Goal: Obtain resource: Obtain resource

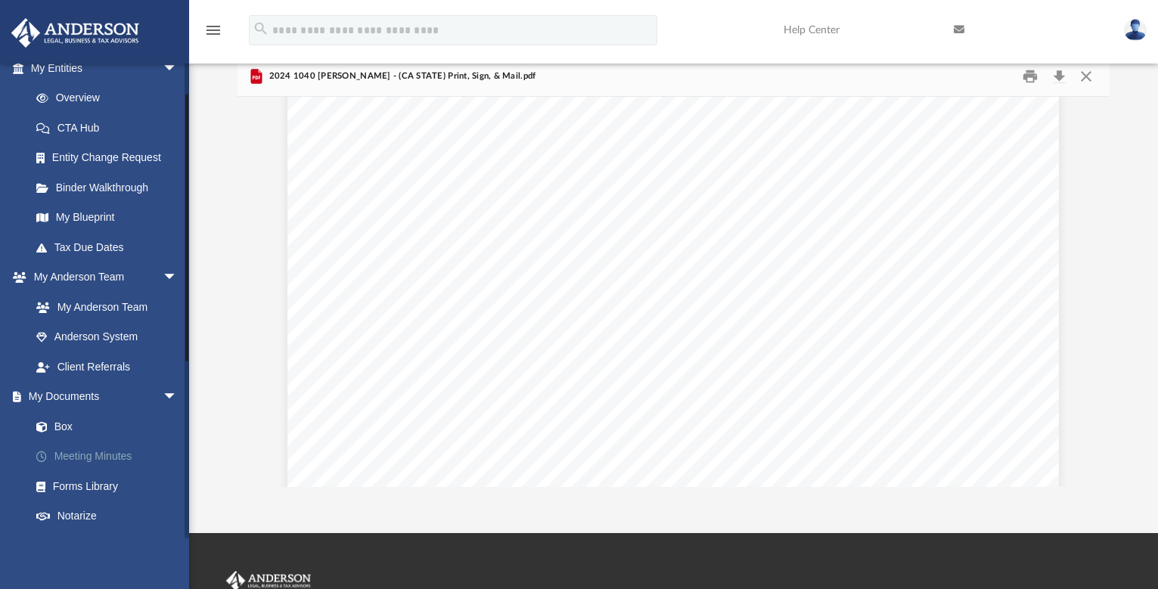
scroll to position [278, 0]
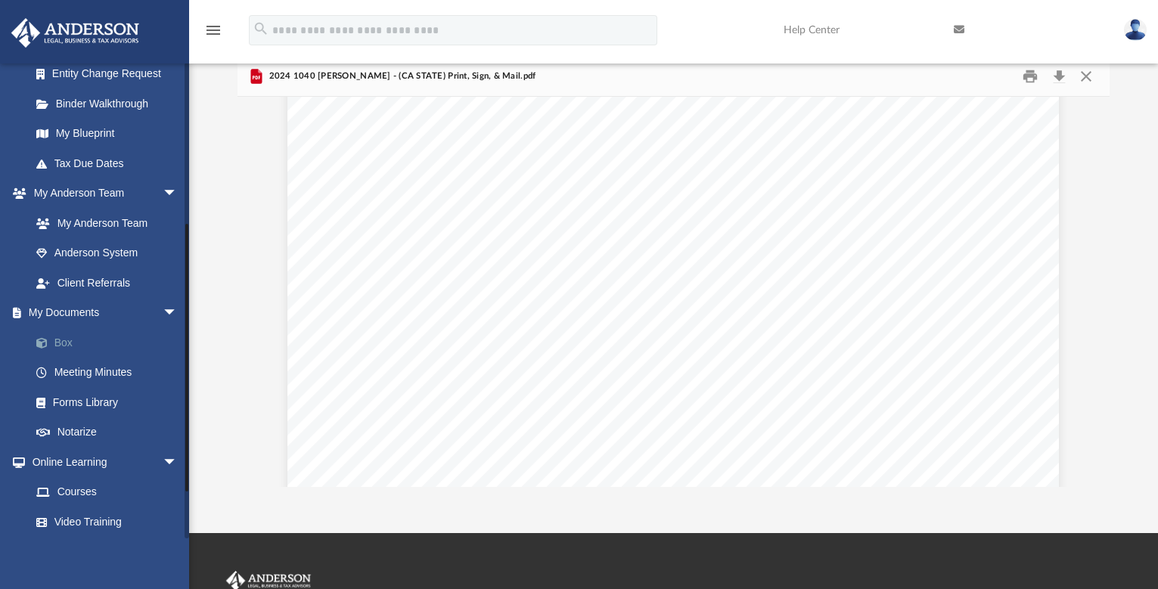
click at [58, 340] on link "Box" at bounding box center [110, 343] width 179 height 30
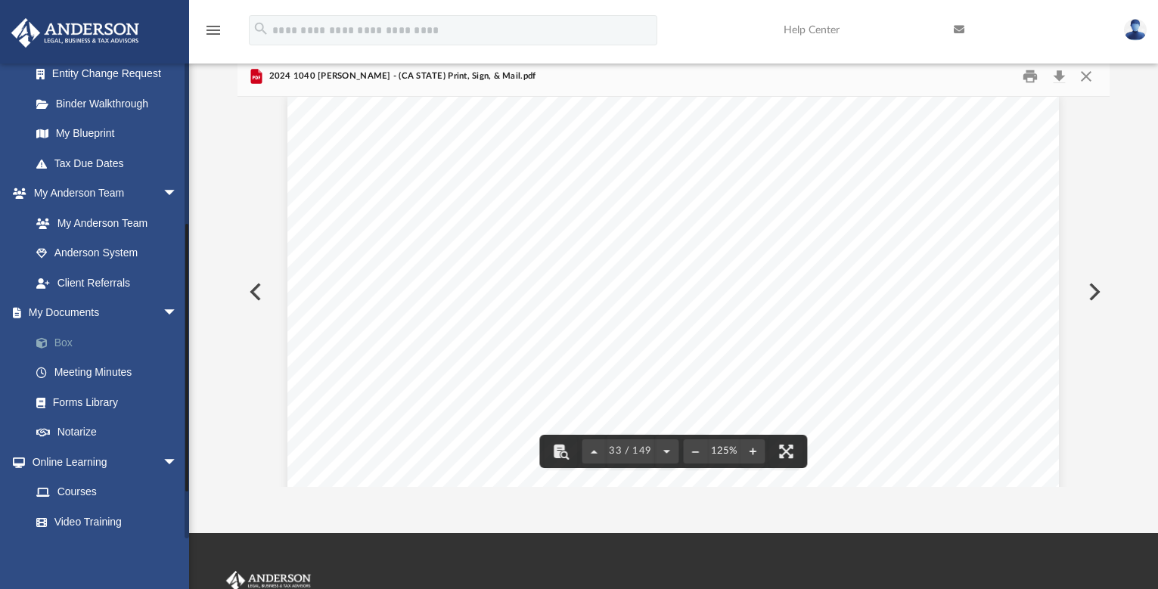
scroll to position [269, 0]
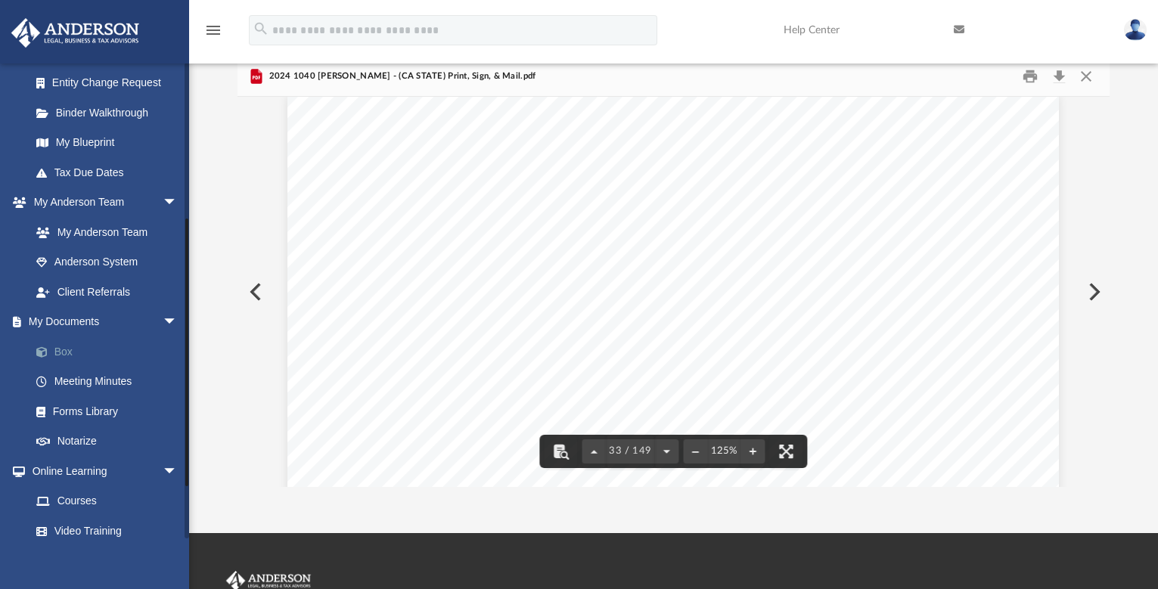
click at [55, 337] on link "Box" at bounding box center [110, 352] width 179 height 30
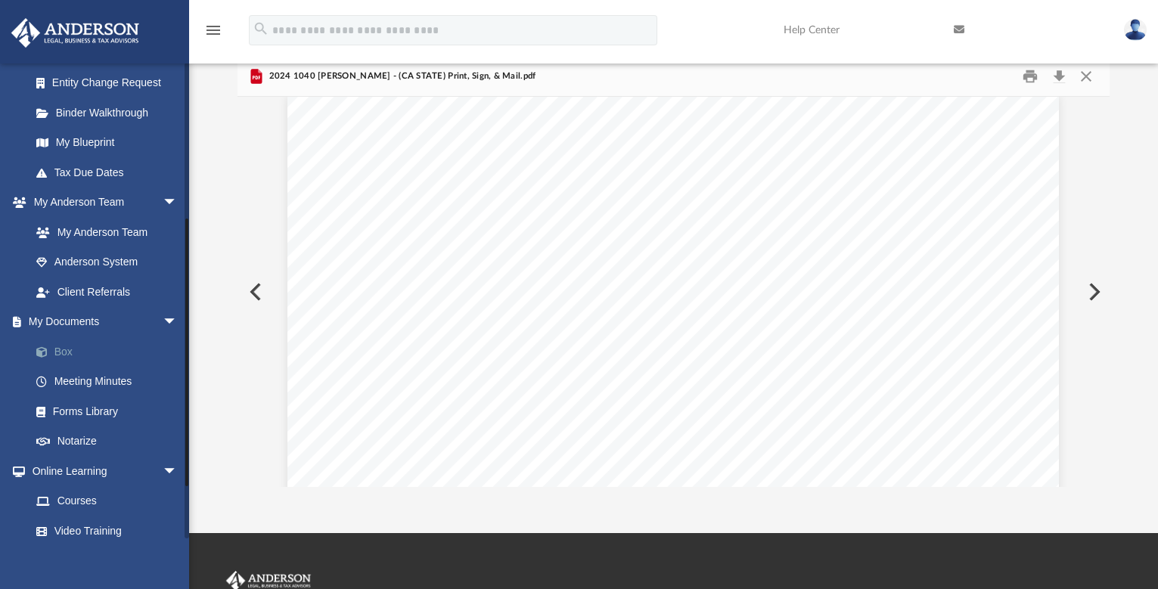
click at [58, 347] on link "Box" at bounding box center [110, 352] width 179 height 30
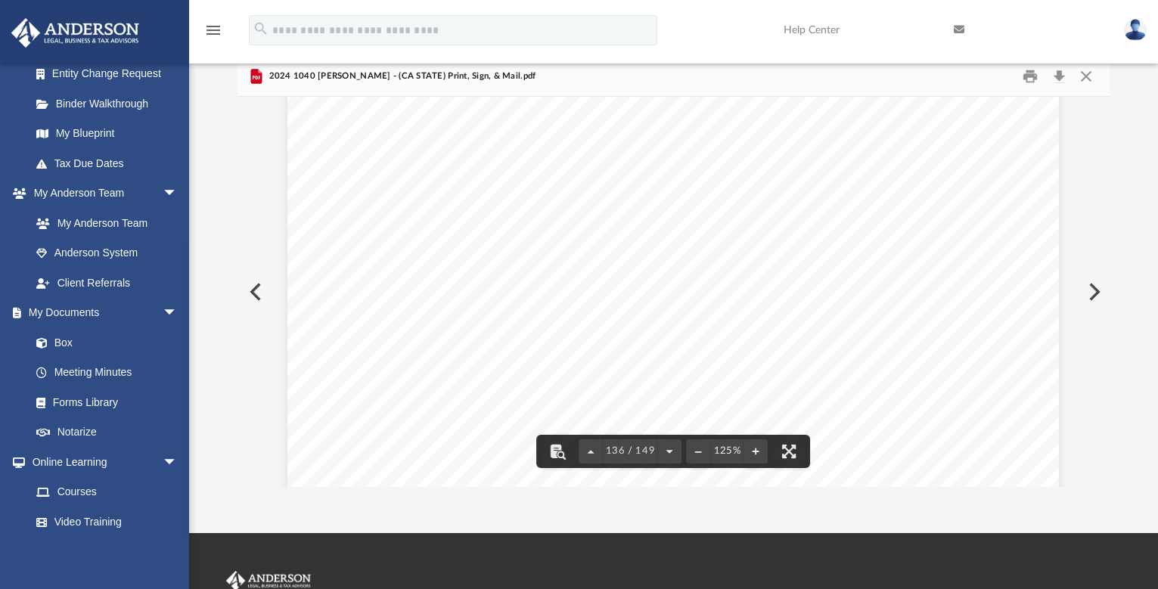
scroll to position [359, 0]
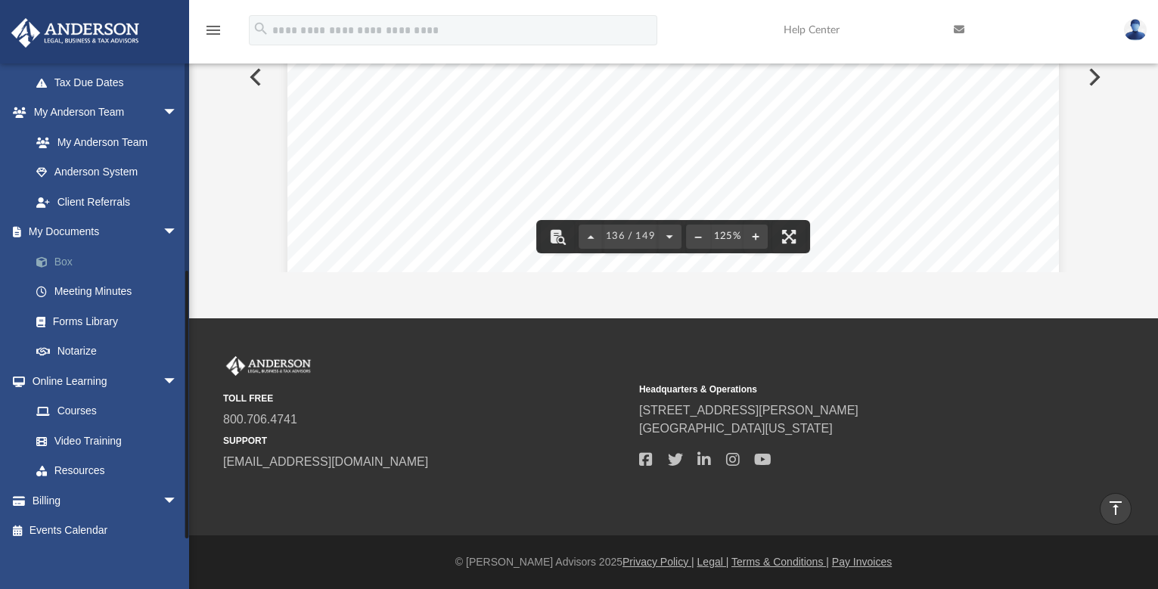
click at [58, 254] on link "Box" at bounding box center [110, 262] width 179 height 30
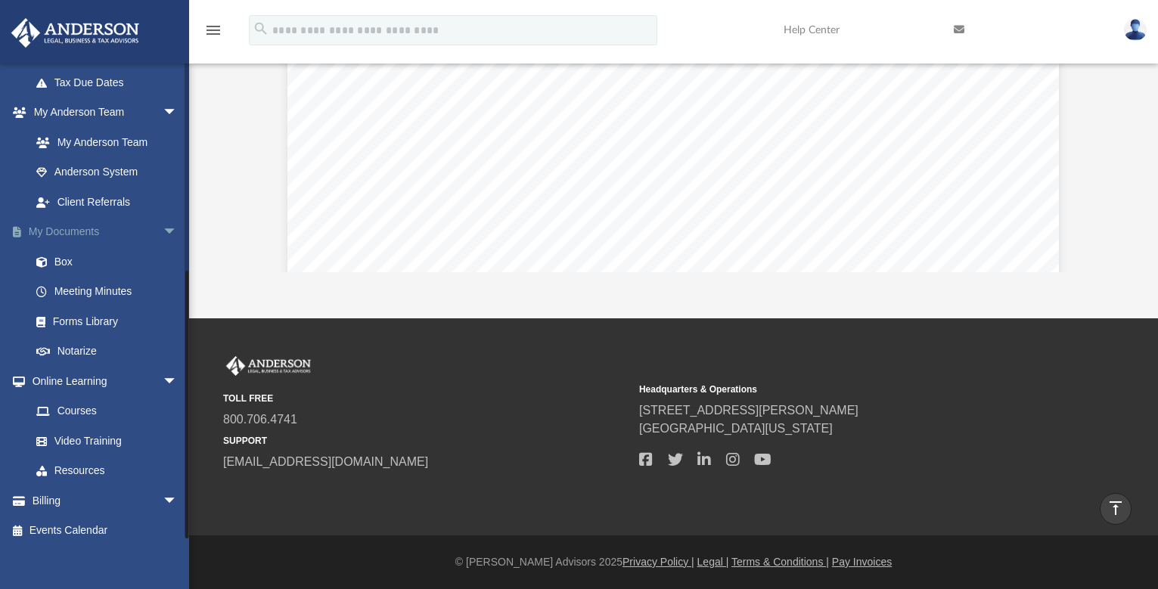
click at [51, 225] on link "My Documents arrow_drop_down" at bounding box center [106, 232] width 190 height 30
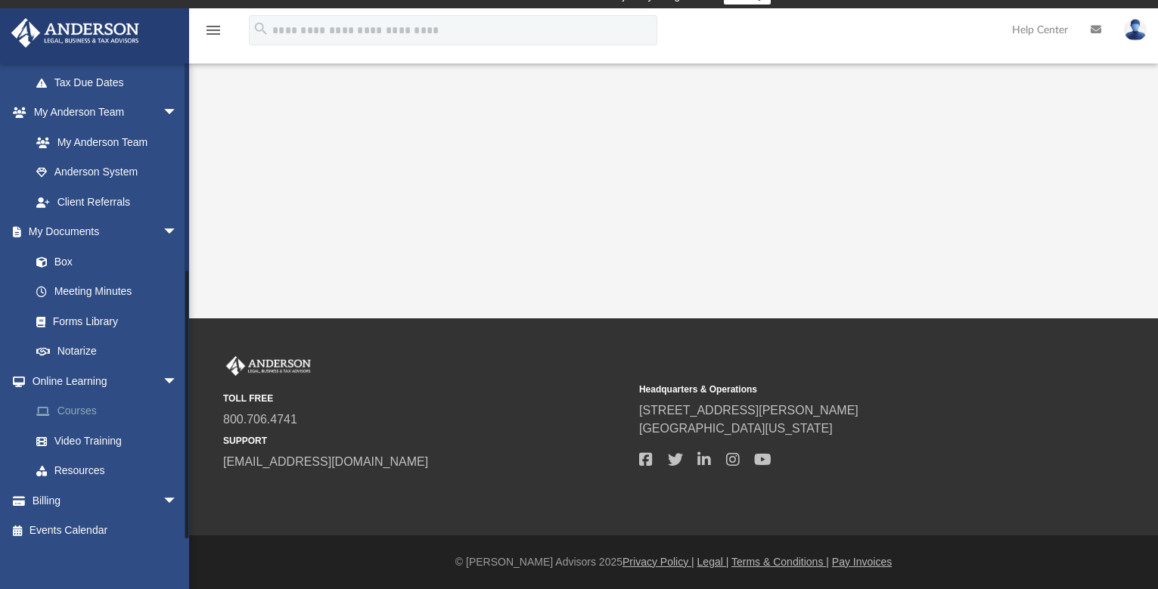
scroll to position [26, 0]
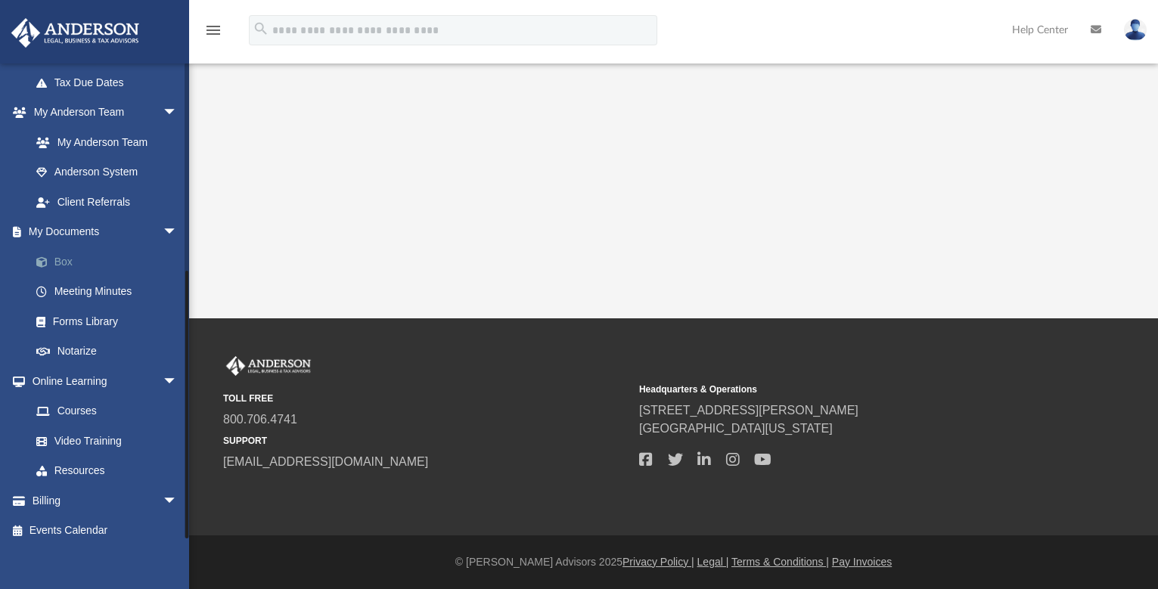
click at [57, 253] on link "Box" at bounding box center [110, 262] width 179 height 30
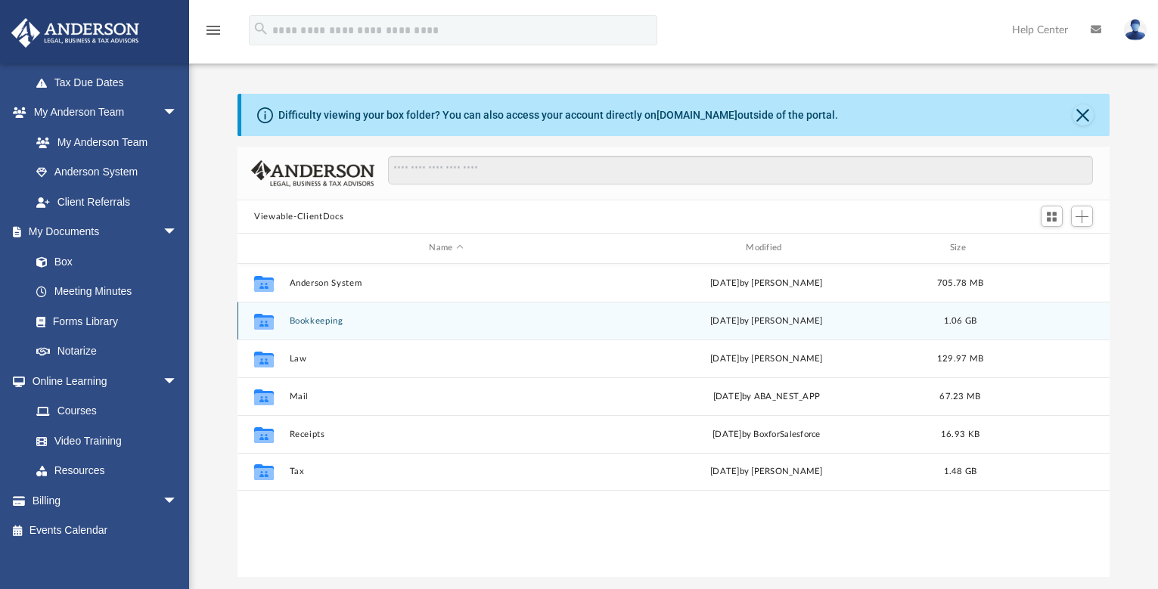
scroll to position [12, 12]
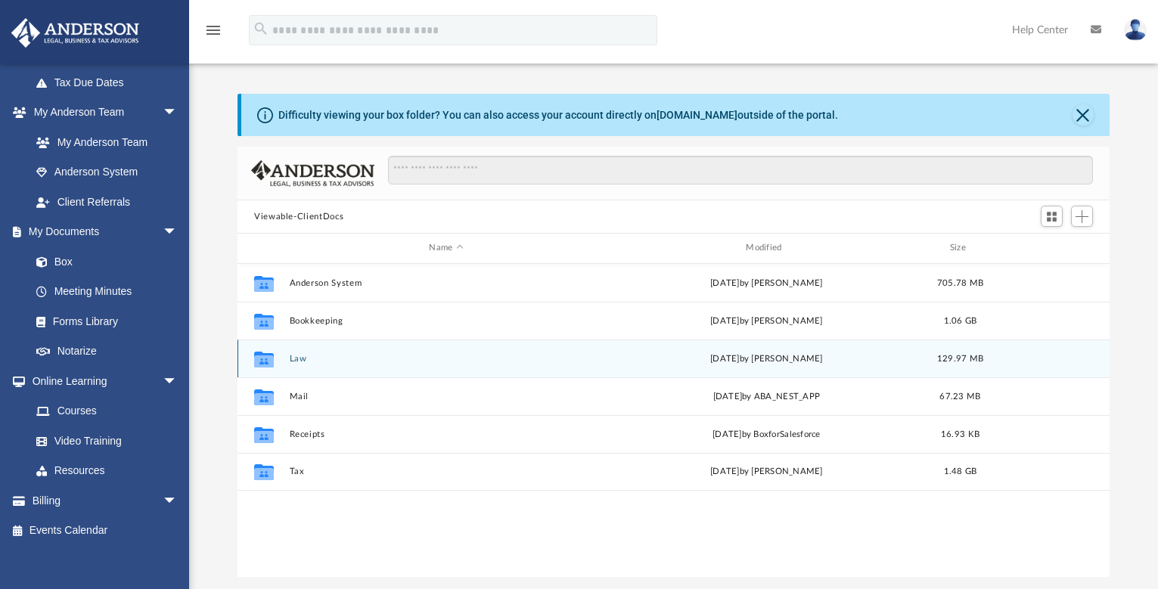
click at [298, 359] on button "Law" at bounding box center [447, 359] width 314 height 10
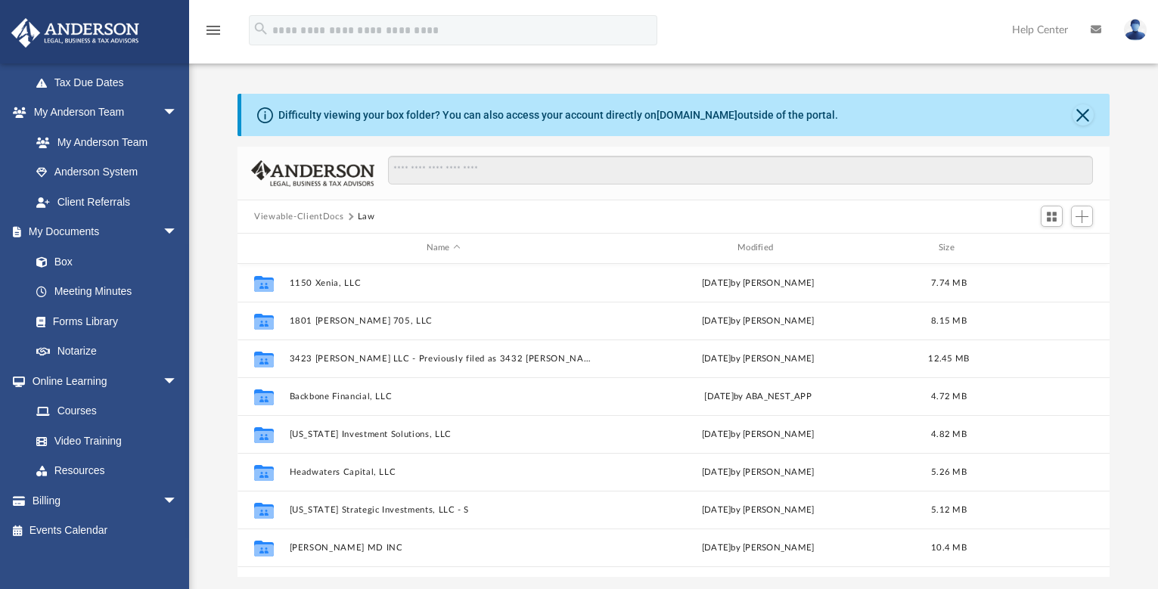
click at [314, 216] on button "Viewable-ClientDocs" at bounding box center [298, 217] width 89 height 14
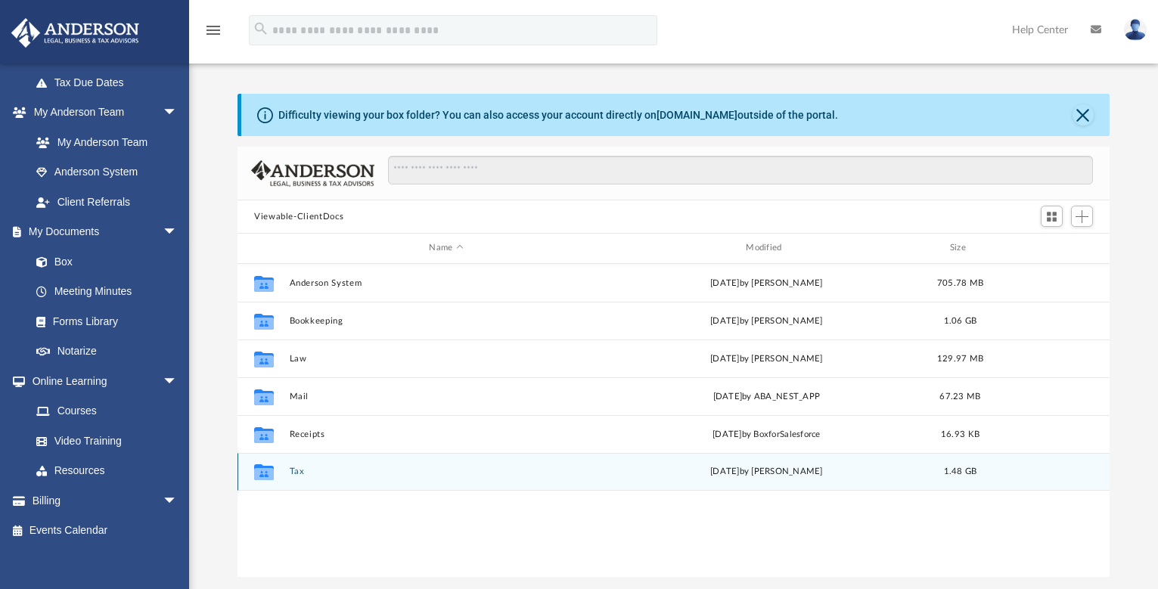
click at [297, 471] on button "Tax" at bounding box center [447, 472] width 314 height 10
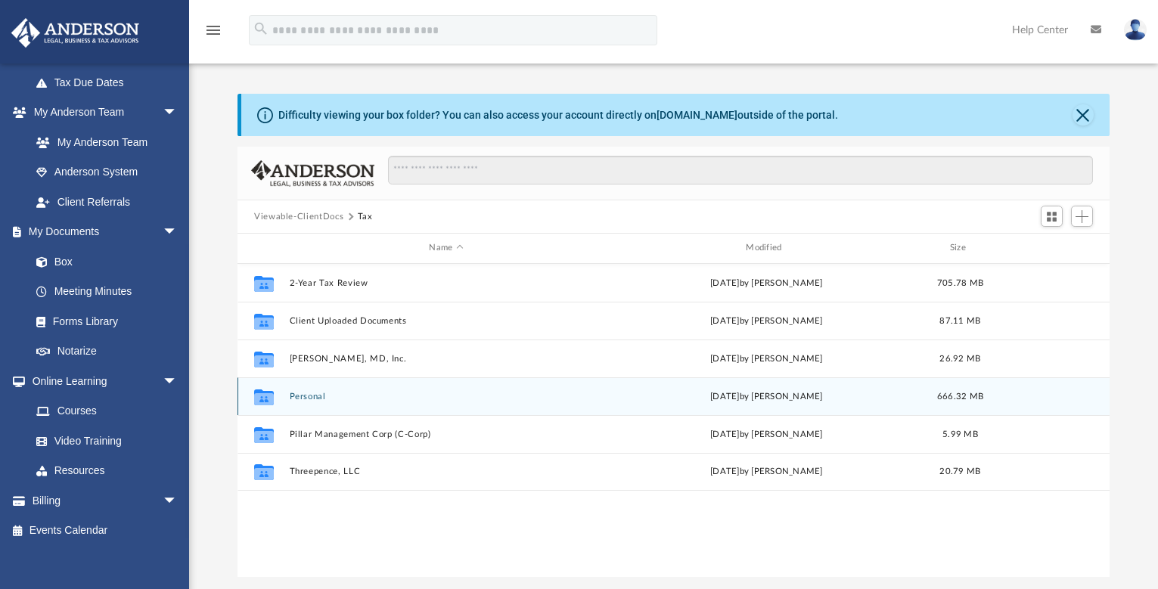
click at [297, 403] on div "Collaborated Folder Personal Sat Oct 4 2025 by Jasmine Splunge 666.32 MB" at bounding box center [674, 397] width 872 height 38
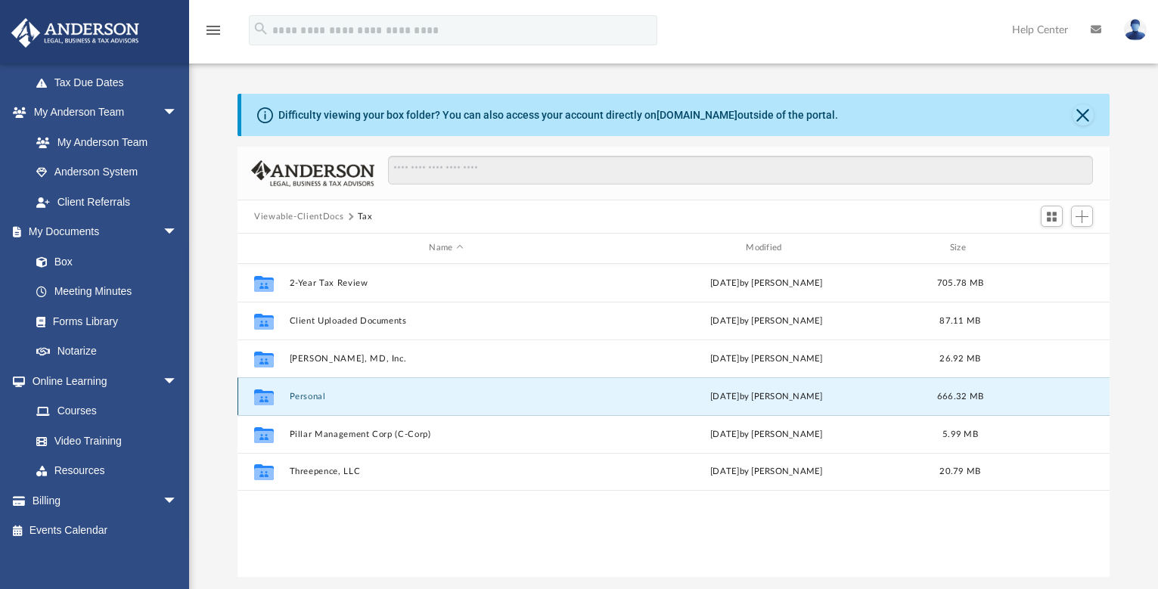
click at [297, 398] on button "Personal" at bounding box center [447, 397] width 314 height 10
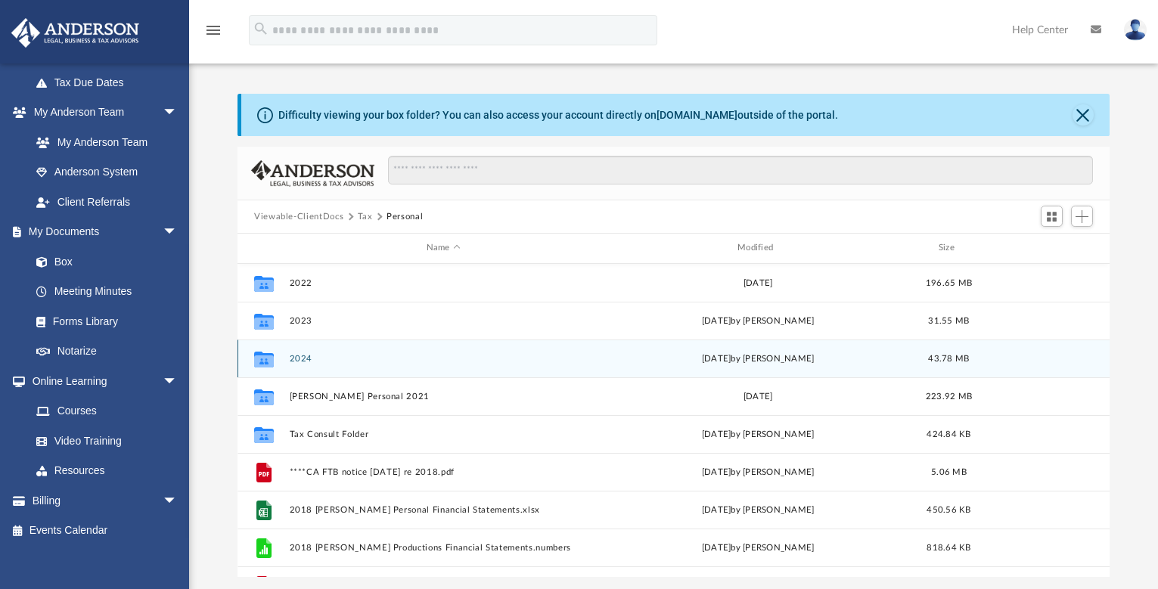
click at [298, 359] on button "2024" at bounding box center [444, 359] width 308 height 10
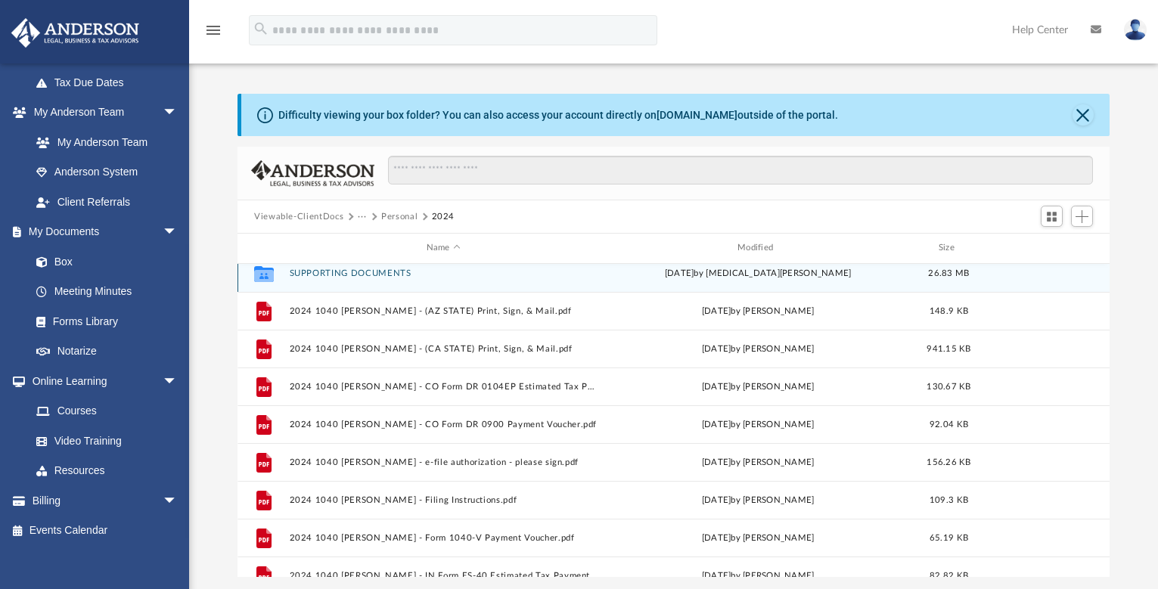
scroll to position [20, 0]
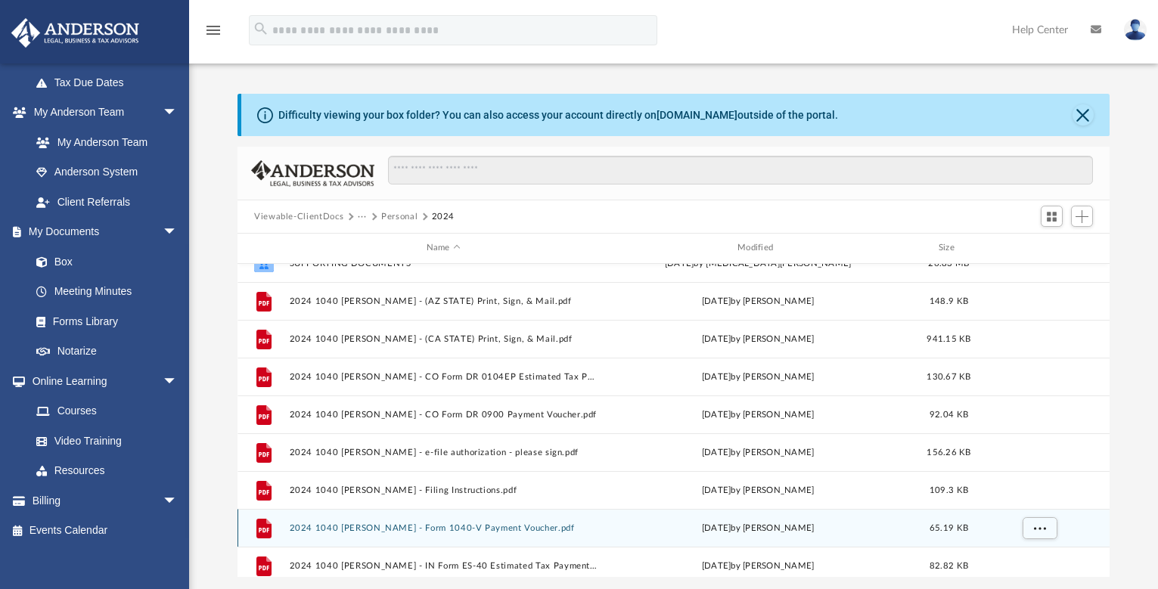
click at [369, 528] on button "2024 1040 [PERSON_NAME] - Form 1040-V Payment Voucher.pdf" at bounding box center [444, 529] width 308 height 10
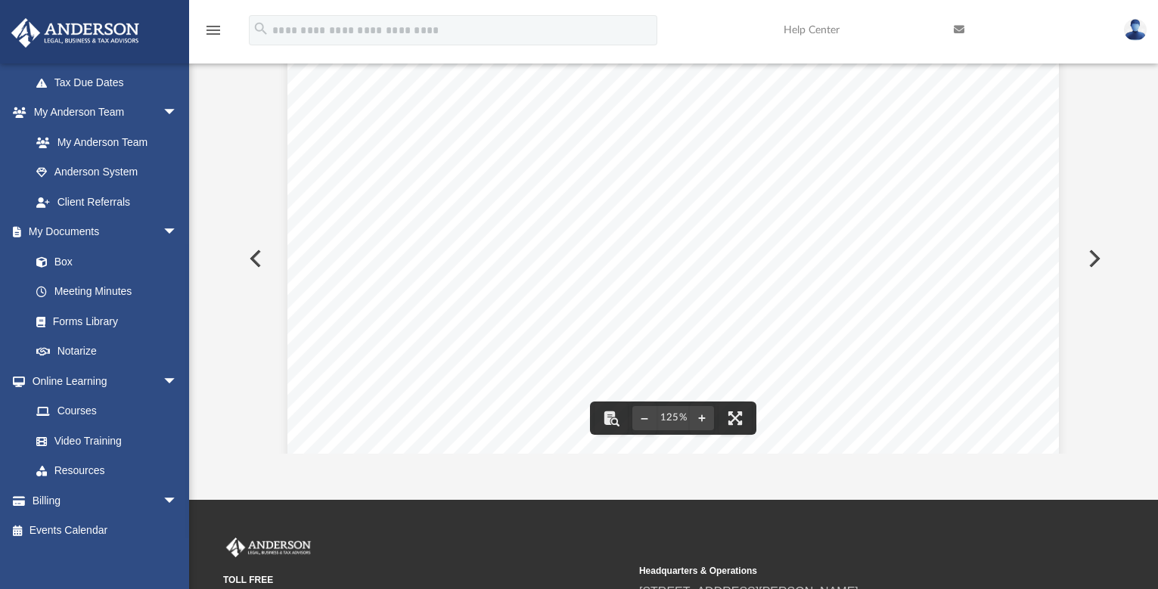
scroll to position [0, 0]
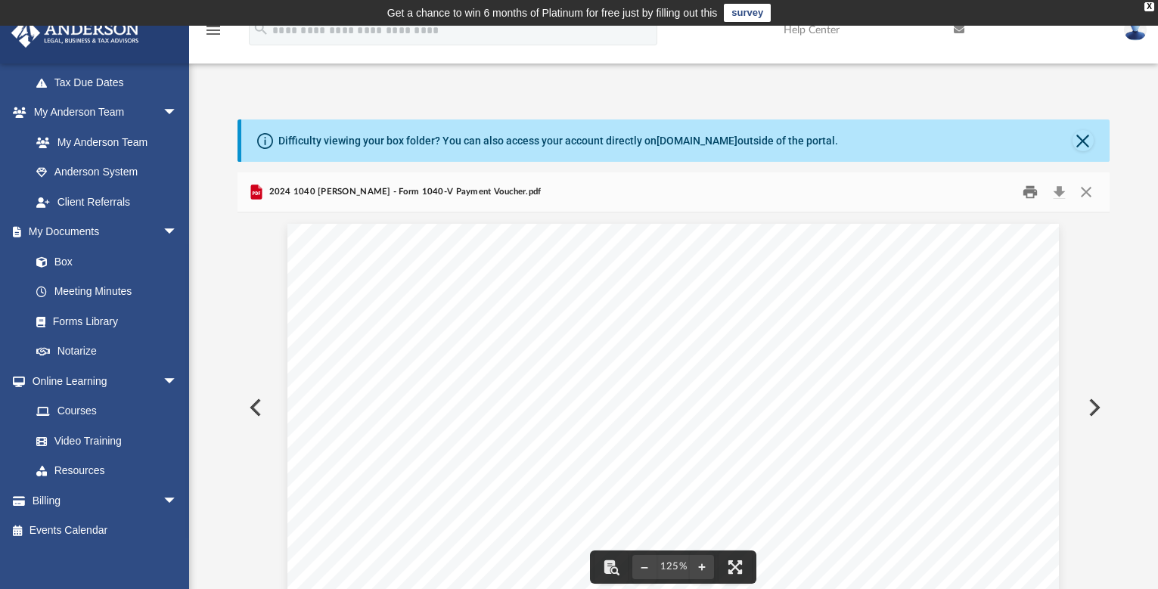
click at [1027, 191] on button "Print" at bounding box center [1031, 192] width 30 height 23
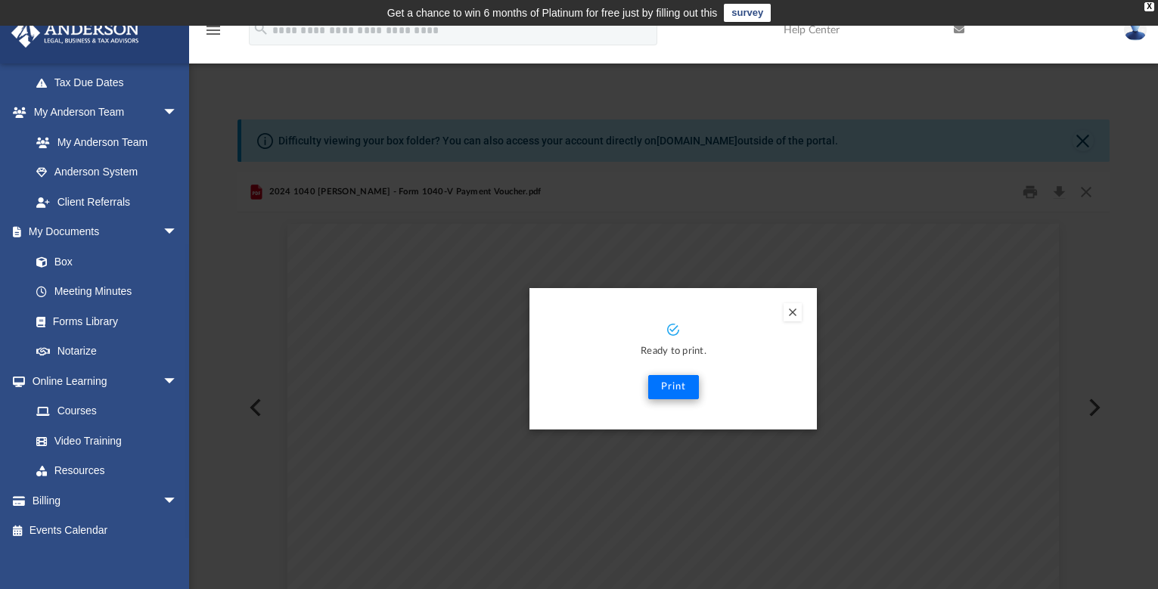
click at [679, 391] on button "Print" at bounding box center [673, 387] width 51 height 24
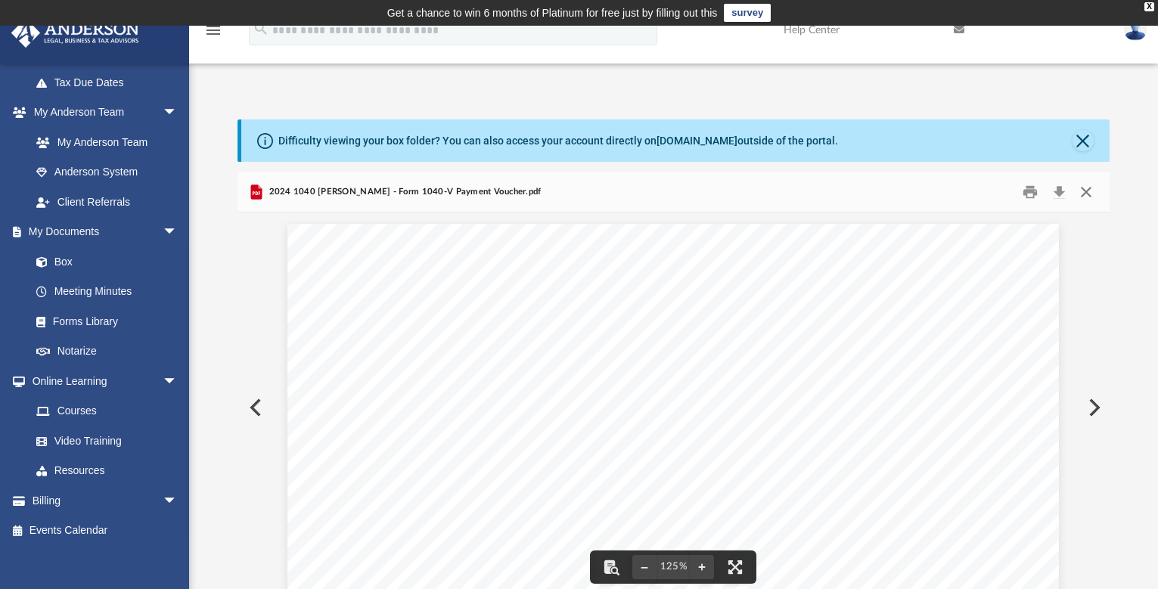
click at [1089, 197] on button "Close" at bounding box center [1086, 192] width 27 height 23
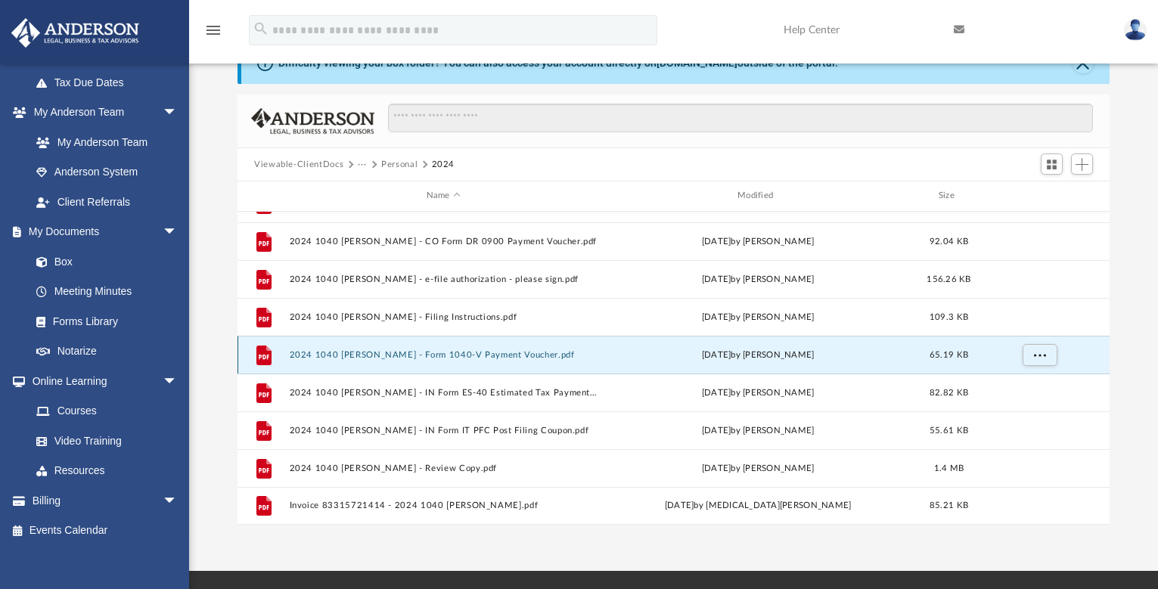
scroll to position [132, 0]
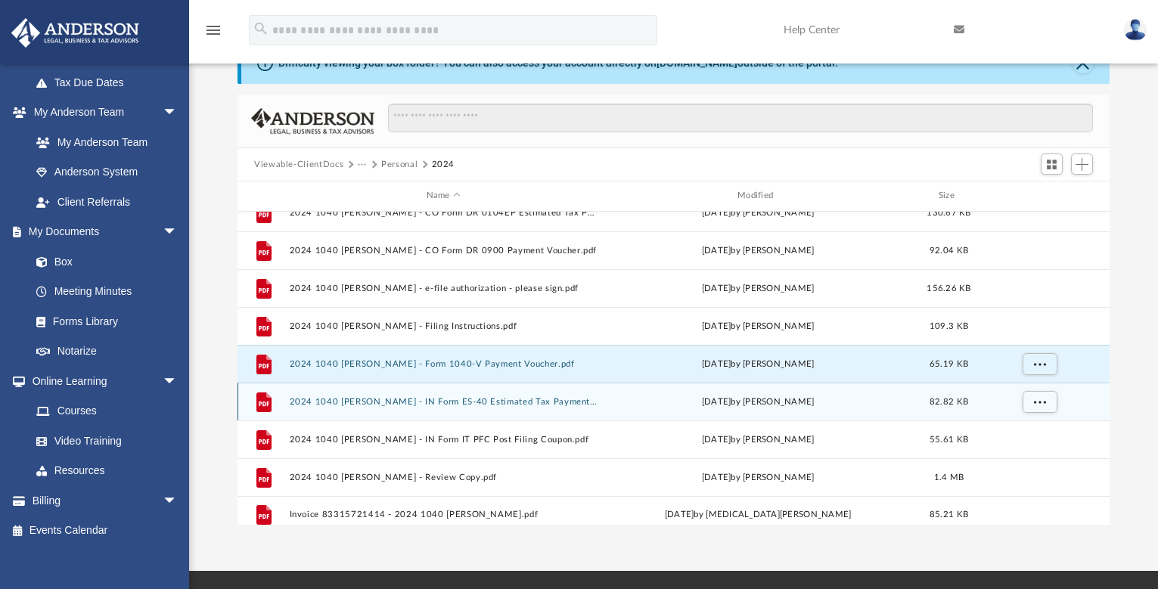
click at [492, 403] on button "2024 1040 [PERSON_NAME] - IN Form ES-40 Estimated Tax Payment.pdf" at bounding box center [444, 402] width 308 height 10
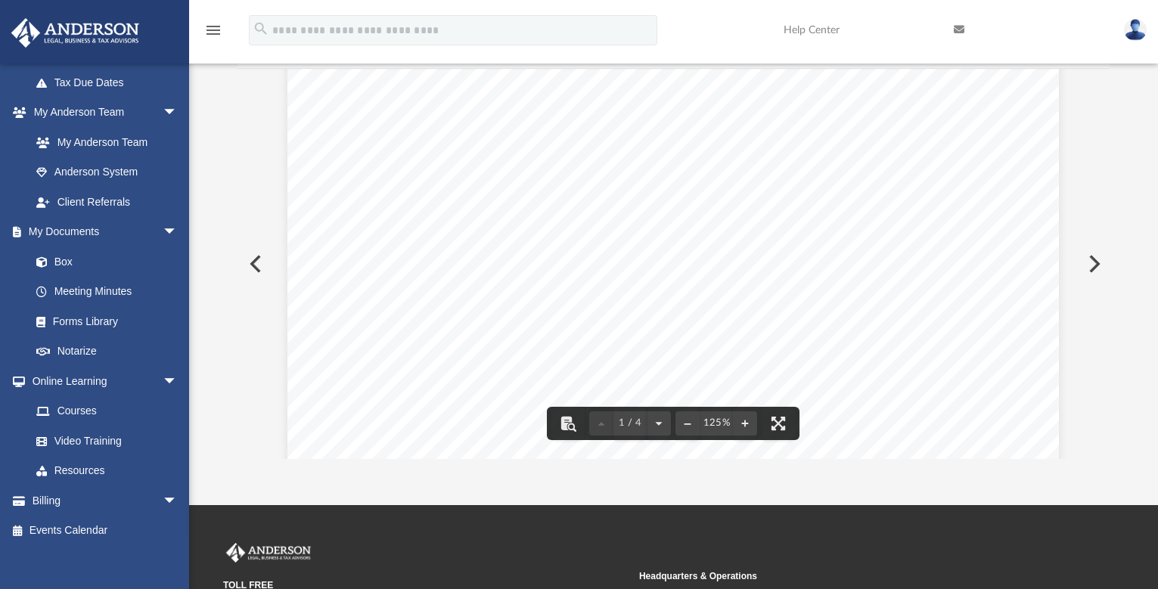
scroll to position [0, 0]
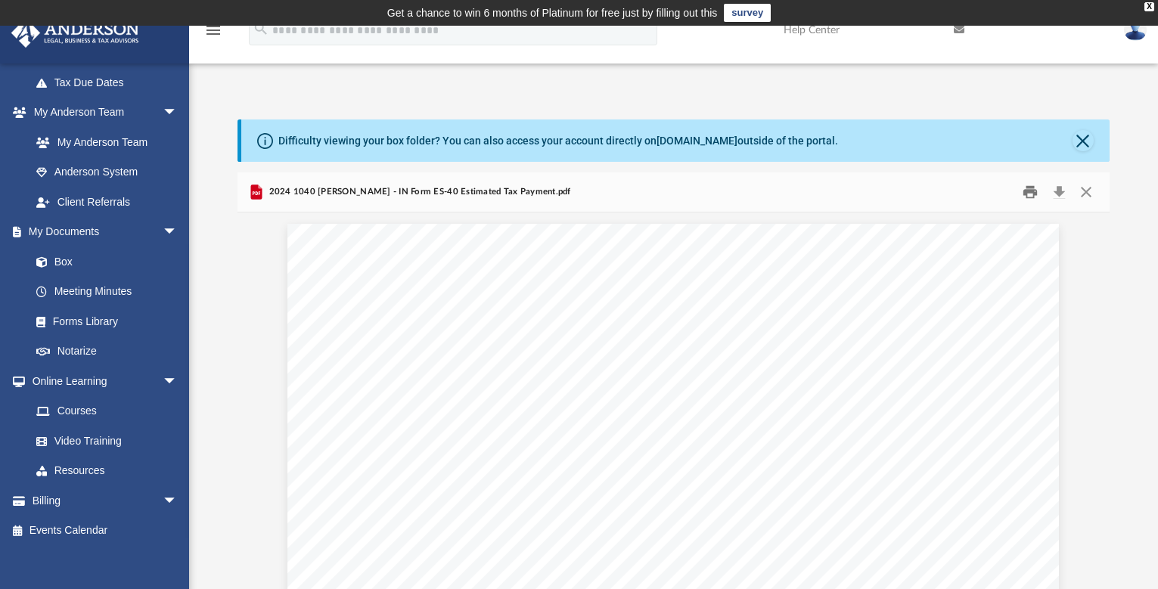
click at [1029, 195] on button "Print" at bounding box center [1031, 192] width 30 height 23
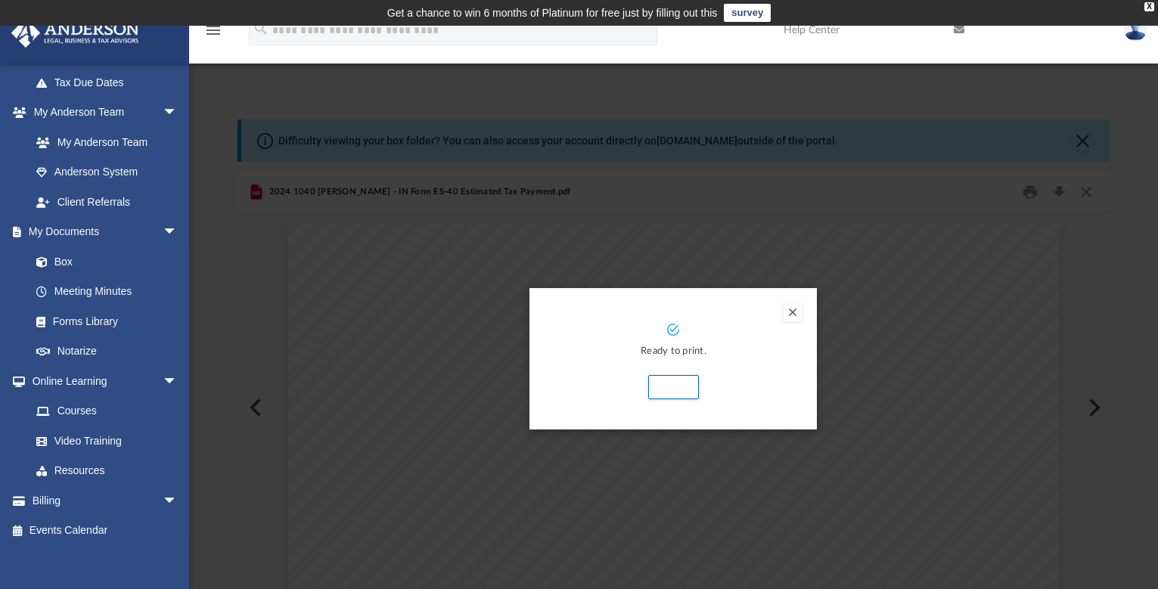
click at [684, 393] on button "Print" at bounding box center [673, 387] width 51 height 24
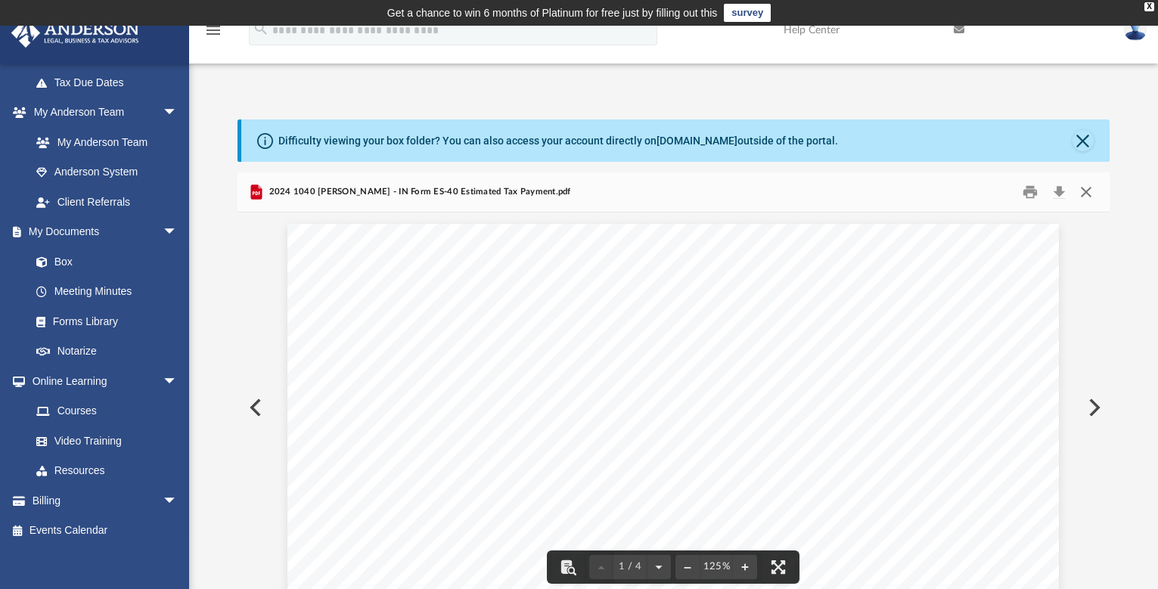
click at [1088, 192] on button "Close" at bounding box center [1086, 192] width 27 height 23
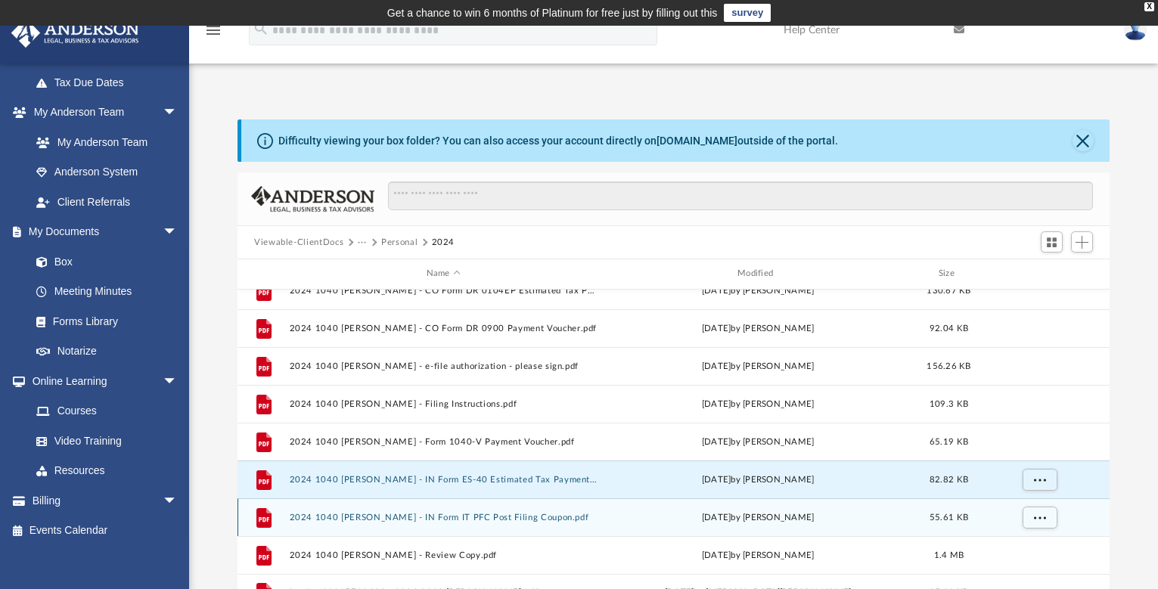
click at [465, 519] on button "2024 1040 [PERSON_NAME] - IN Form IT PFC Post Filing Coupon.pdf" at bounding box center [444, 518] width 308 height 10
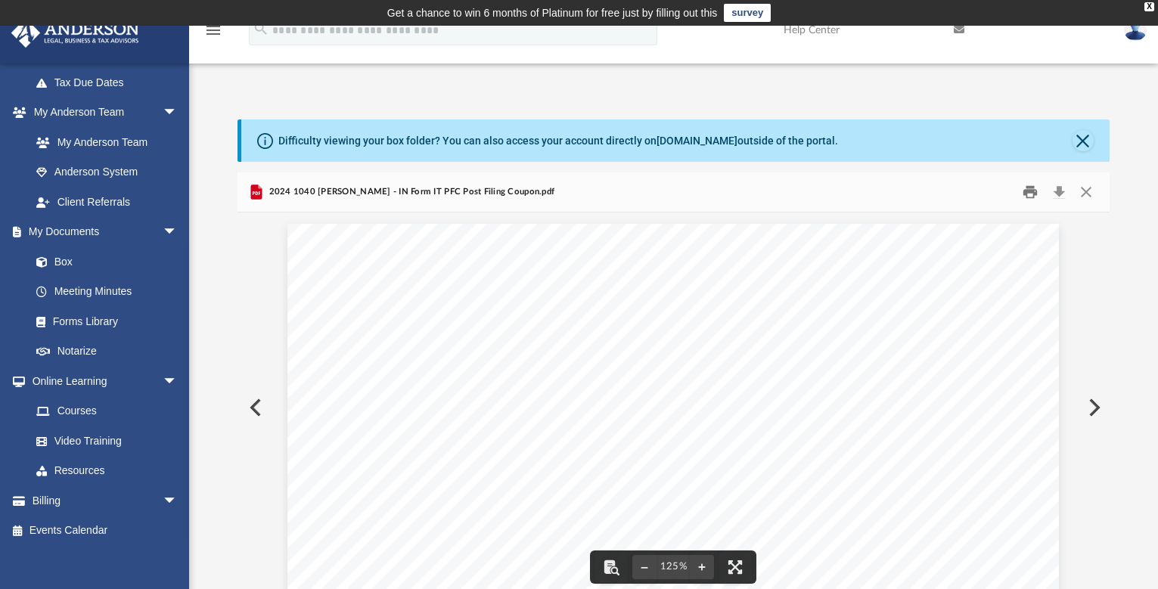
click at [1033, 194] on button "Print" at bounding box center [1031, 192] width 30 height 23
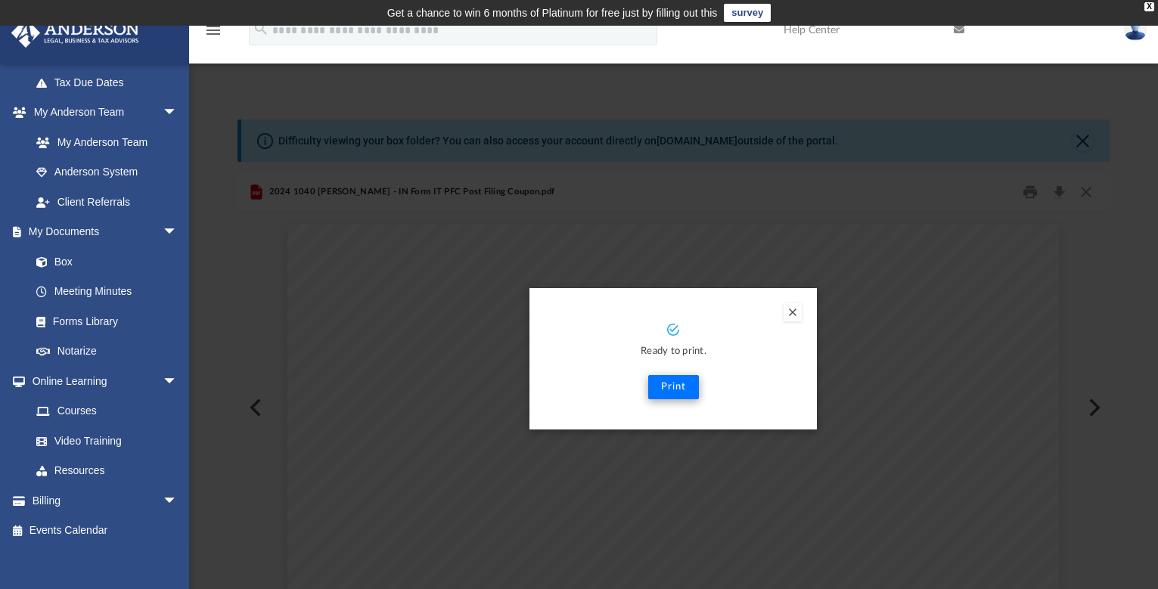
click at [685, 387] on button "Print" at bounding box center [673, 387] width 51 height 24
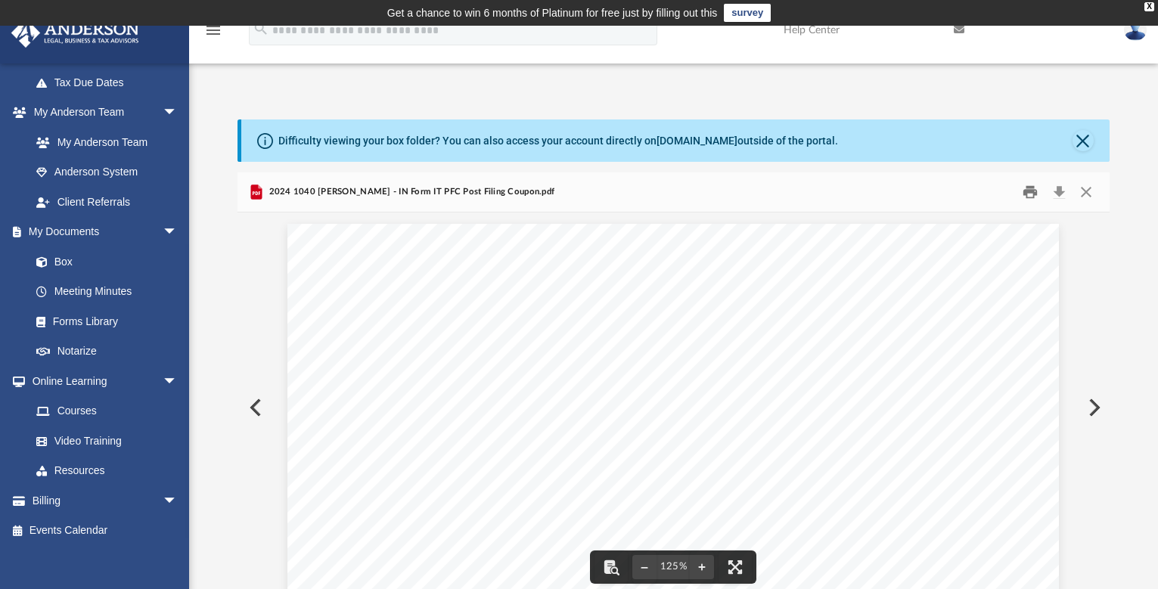
click at [1027, 195] on button "Print" at bounding box center [1031, 192] width 30 height 23
click at [1089, 195] on button "Close" at bounding box center [1086, 192] width 27 height 23
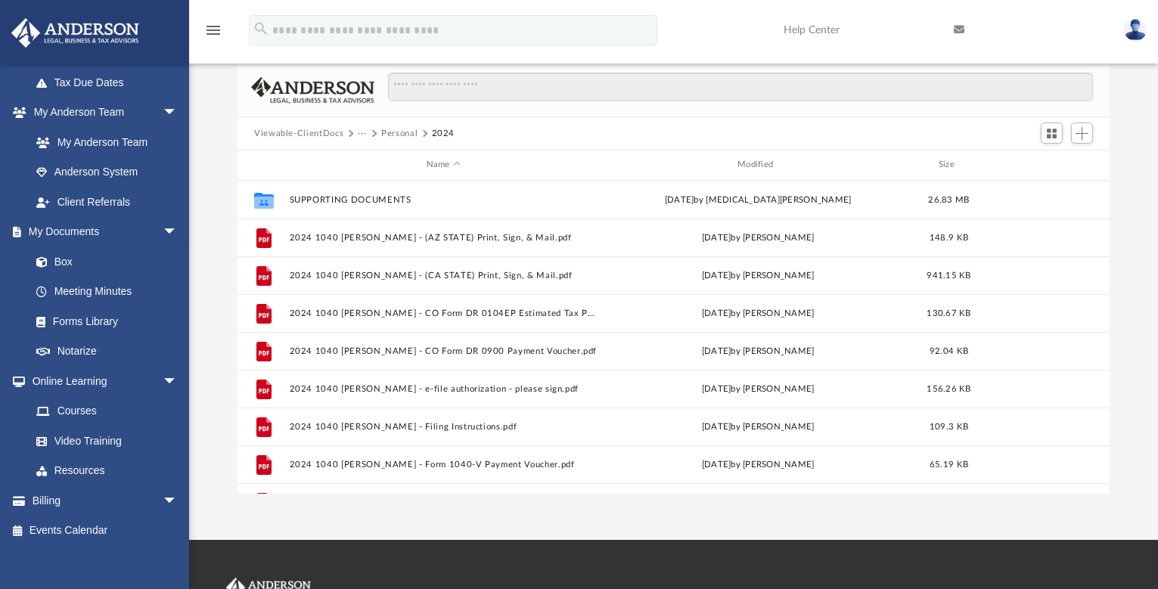
scroll to position [25, 0]
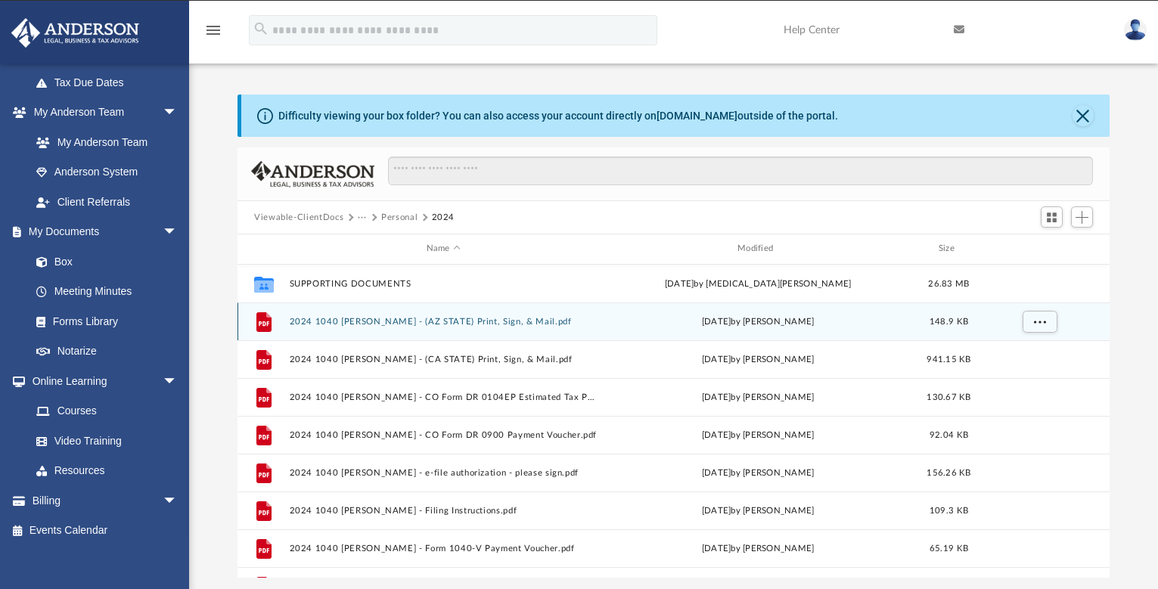
click at [477, 323] on button "2024 1040 [PERSON_NAME] - (AZ STATE) Print, Sign, & Mail.pdf" at bounding box center [444, 322] width 308 height 10
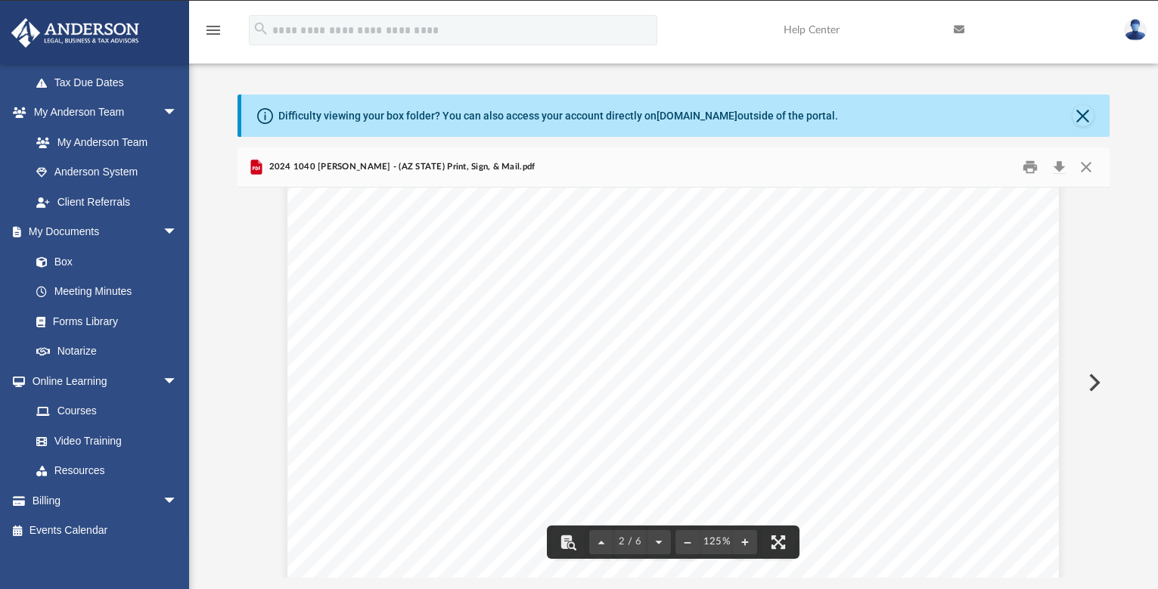
scroll to position [1590, 0]
click at [1088, 167] on button "Close" at bounding box center [1086, 167] width 27 height 23
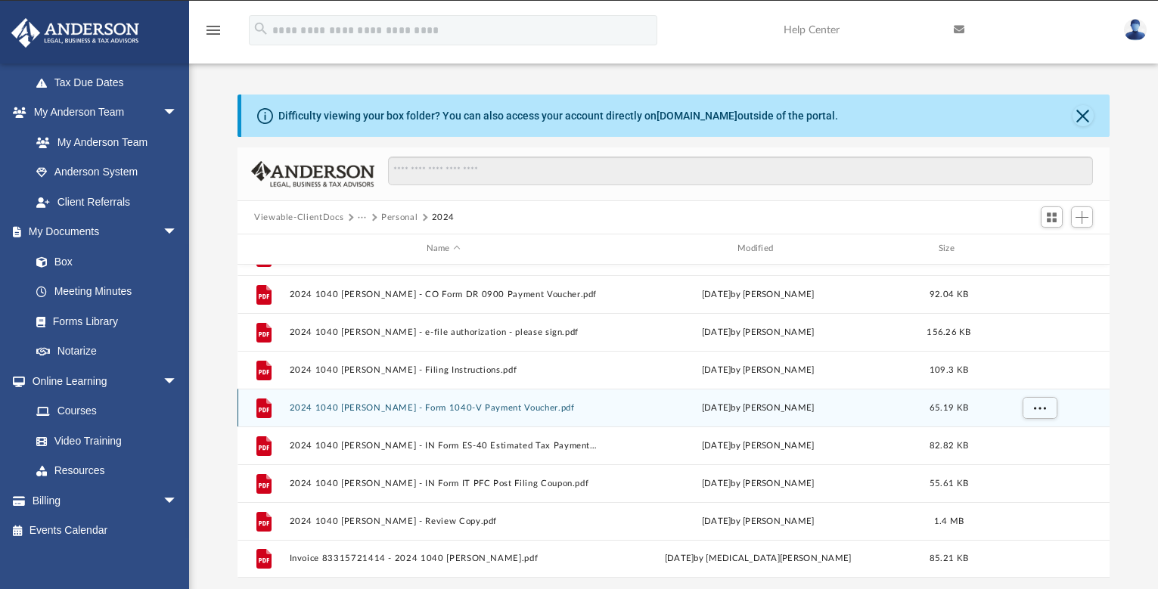
scroll to position [35, 0]
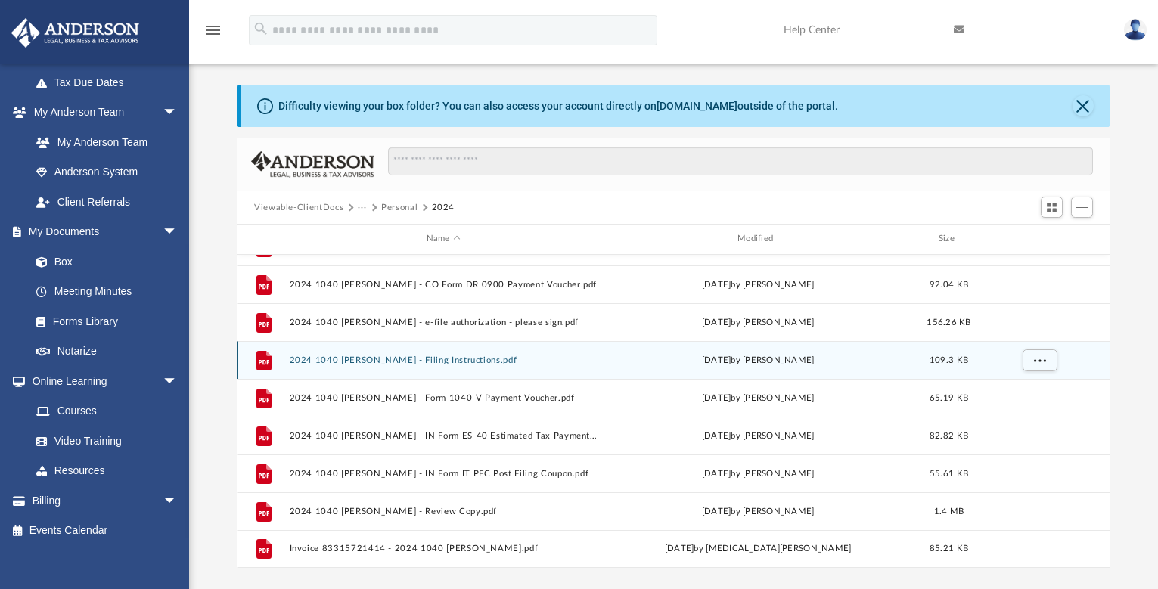
click at [448, 361] on button "2024 1040 [PERSON_NAME] - Filing Instructions.pdf" at bounding box center [444, 361] width 308 height 10
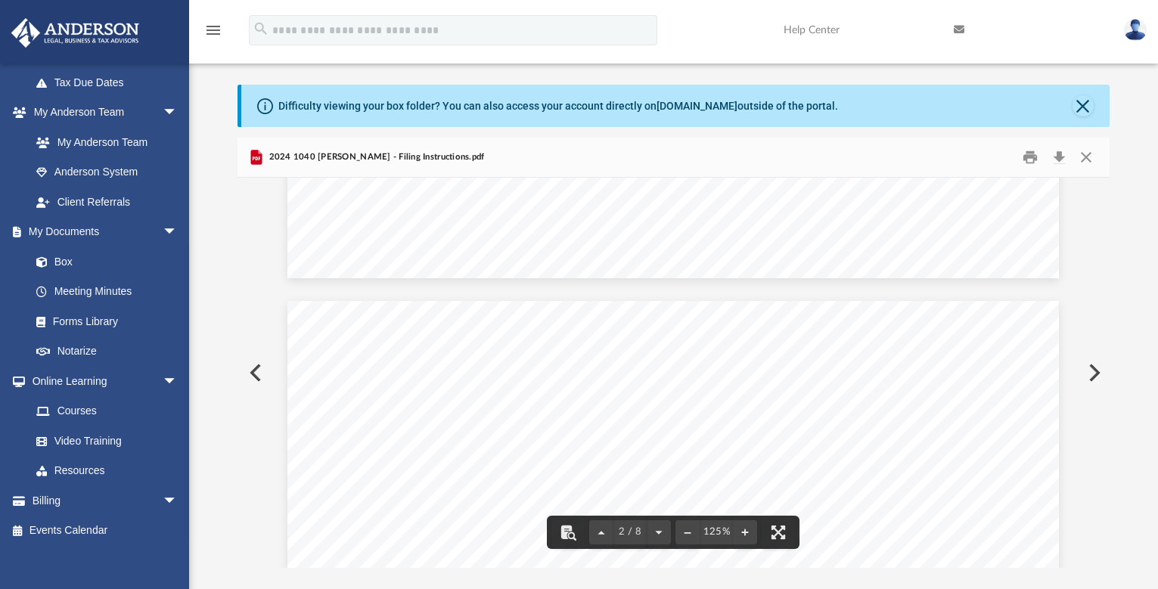
scroll to position [919, 0]
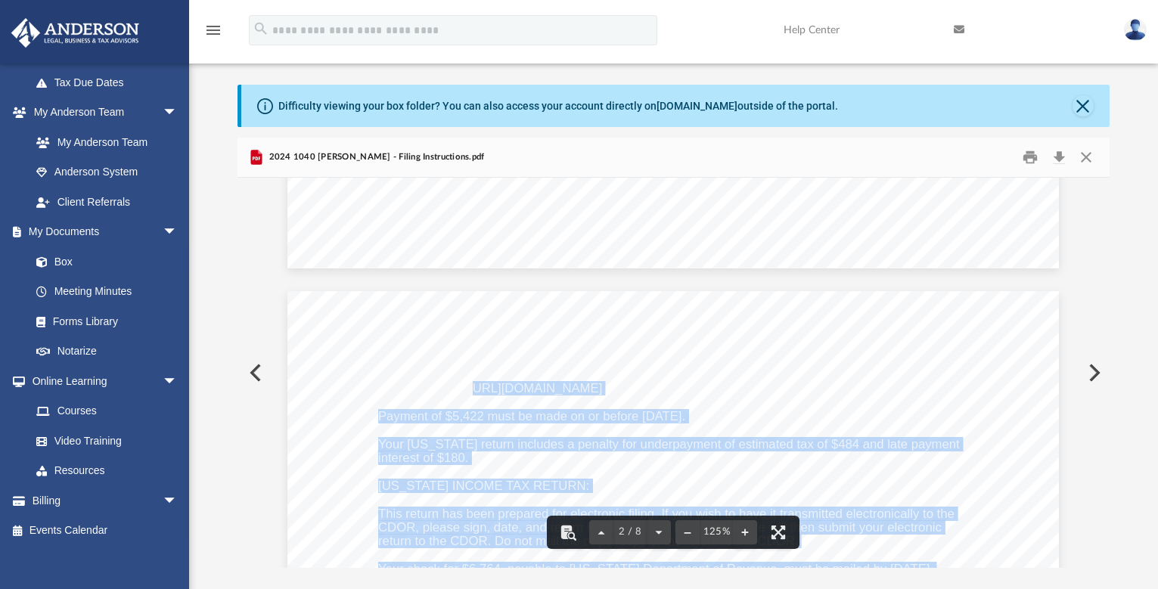
drag, startPoint x: 675, startPoint y: 389, endPoint x: 468, endPoint y: 389, distance: 206.5
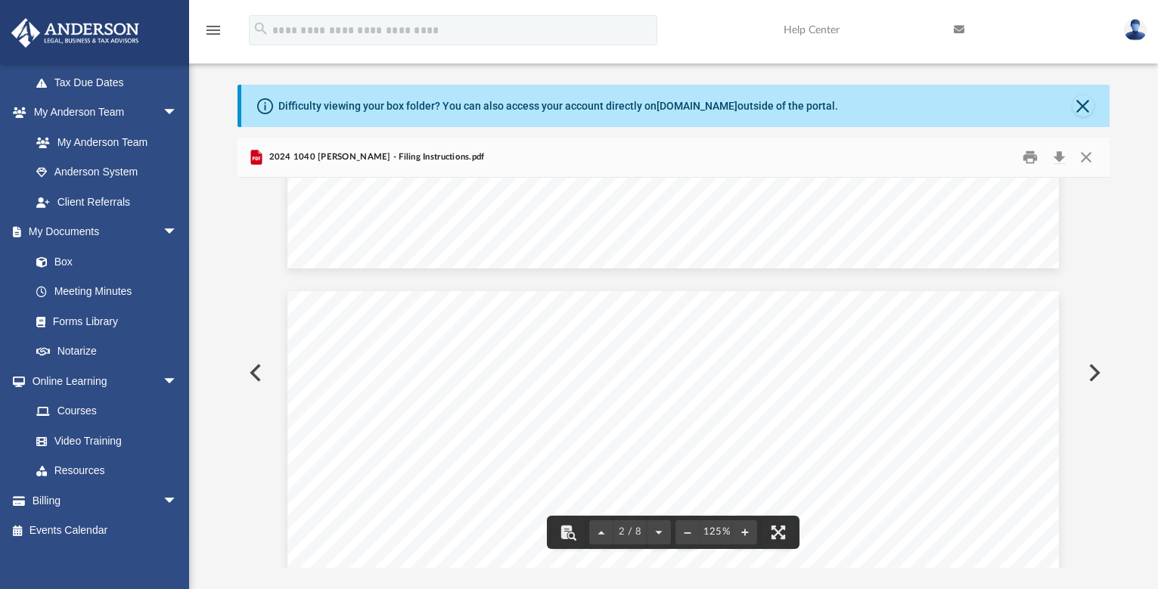
drag, startPoint x: 464, startPoint y: 387, endPoint x: 672, endPoint y: 388, distance: 208.1
click at [602, 388] on span "https://www.ftb.ca.gov/pay/index.html" at bounding box center [535, 389] width 133 height 13
click at [1085, 159] on button "Close" at bounding box center [1086, 157] width 27 height 23
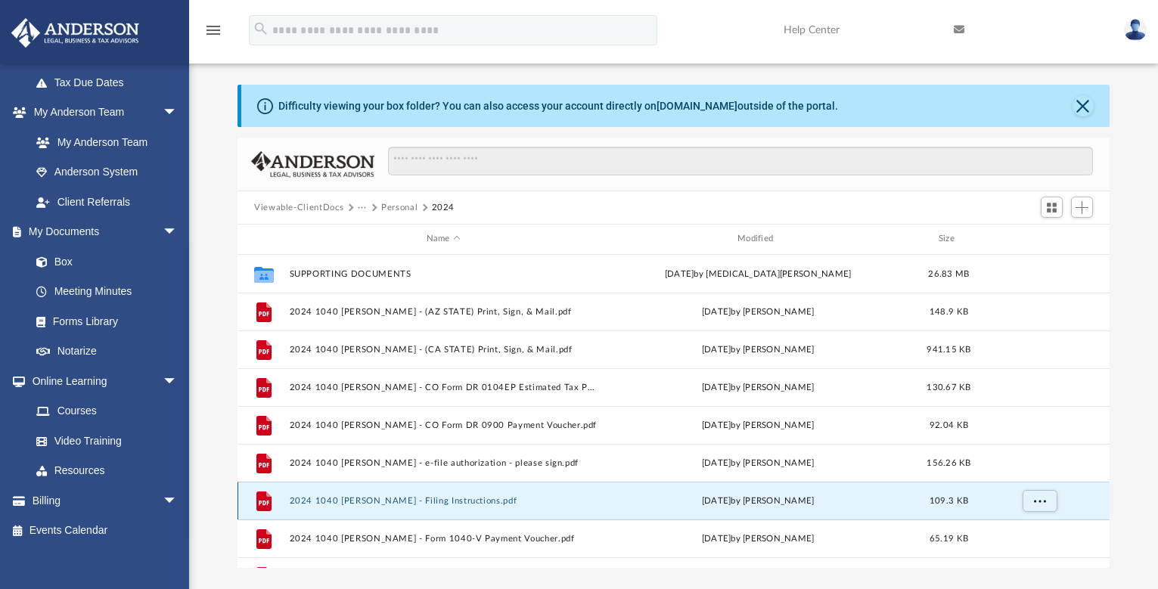
scroll to position [0, 0]
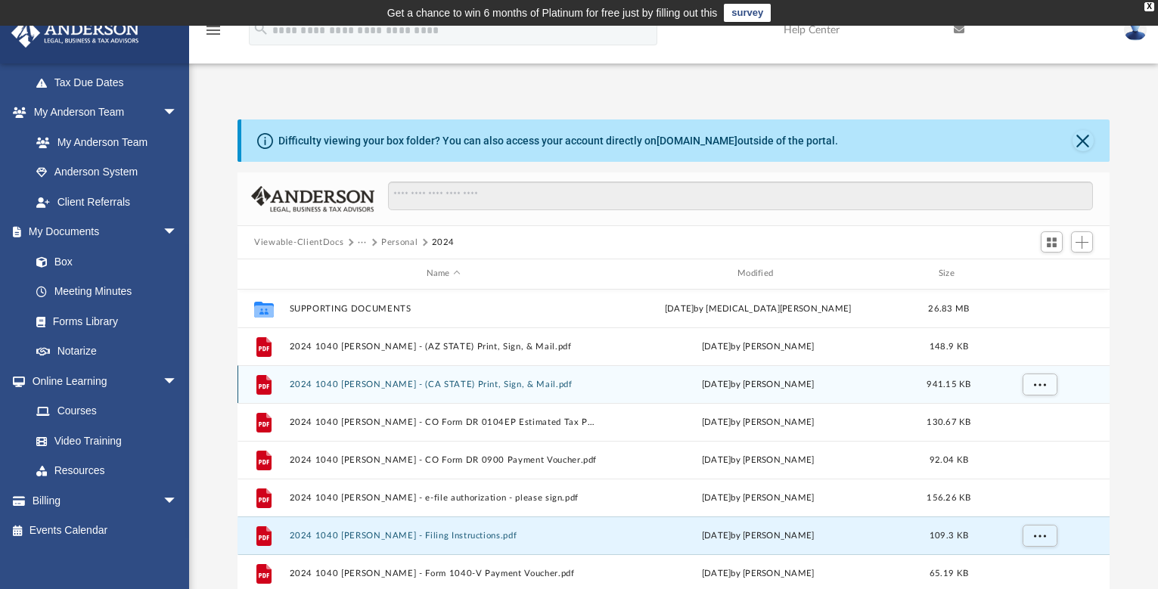
click at [435, 383] on button "2024 1040 [PERSON_NAME] - (CA STATE) Print, Sign, & Mail.pdf" at bounding box center [444, 385] width 308 height 10
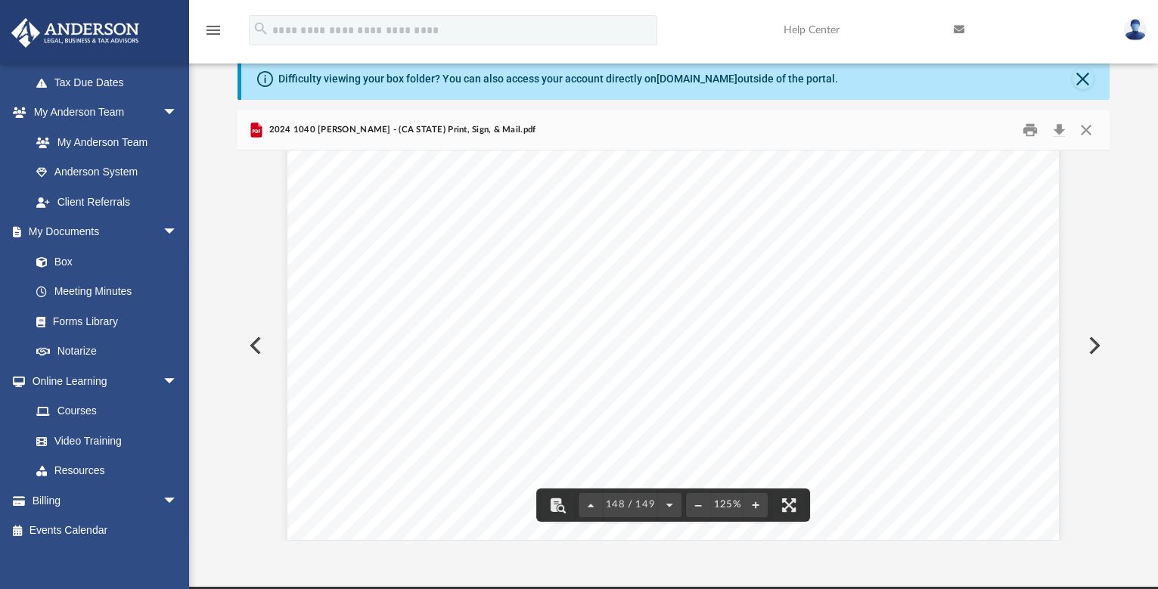
scroll to position [146144, 0]
click at [1086, 129] on button "Close" at bounding box center [1086, 130] width 27 height 23
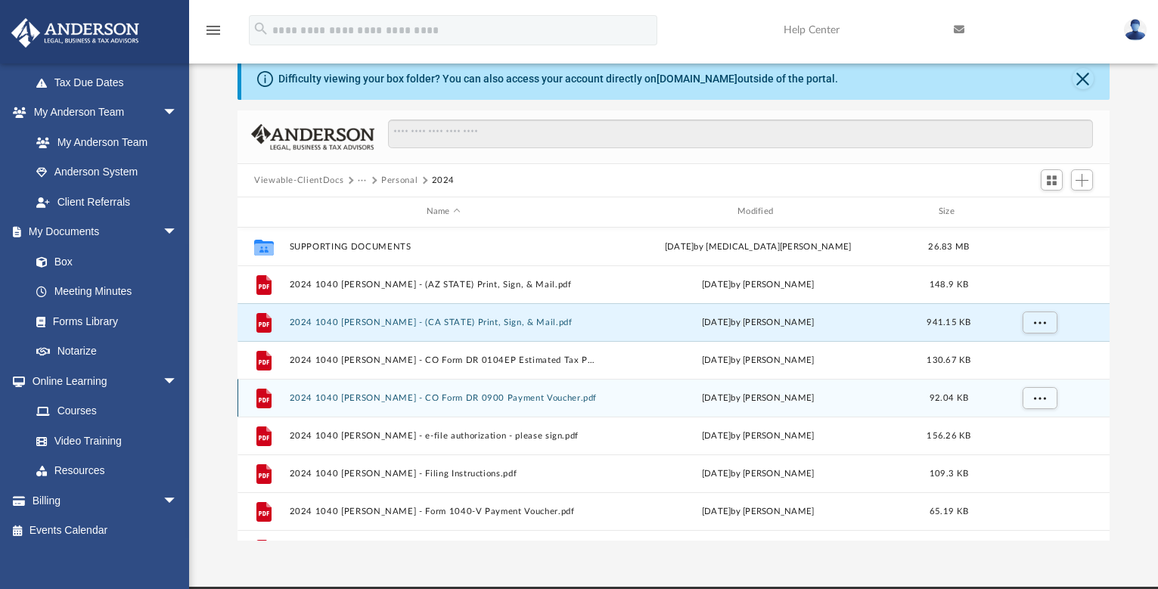
click at [508, 394] on button "2024 1040 [PERSON_NAME] - CO Form DR 0900 Payment Voucher.pdf" at bounding box center [444, 398] width 308 height 10
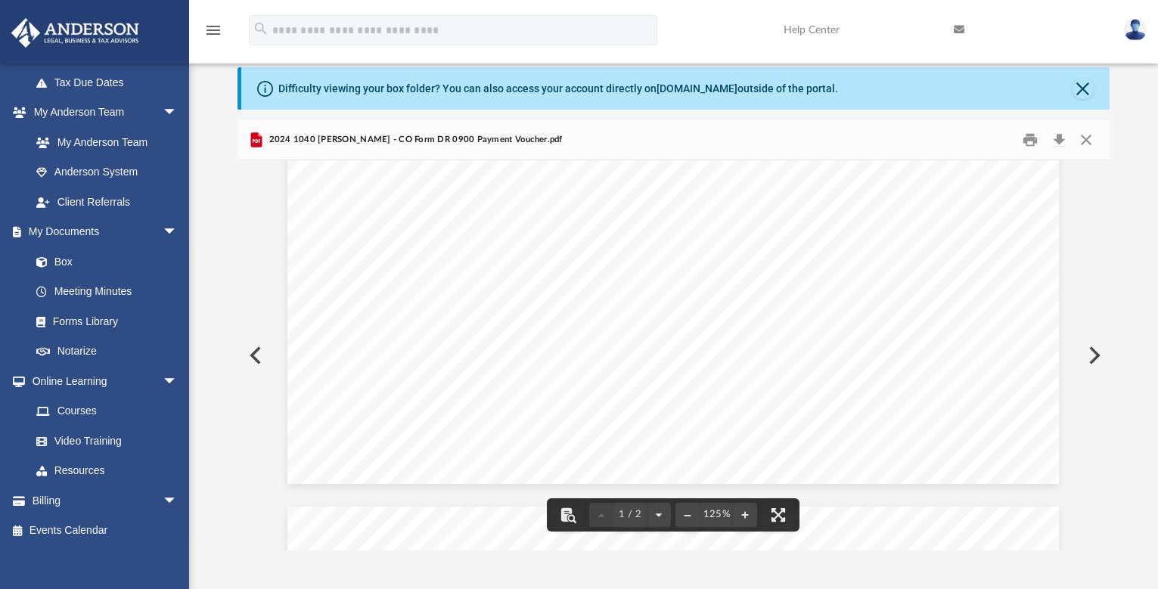
scroll to position [676, 0]
click at [661, 326] on span "rejected" at bounding box center [672, 327] width 26 height 8
